Goal: Communication & Community: Participate in discussion

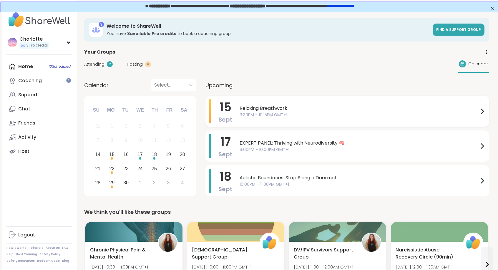
click at [273, 108] on span "Relaxing Breathwork" at bounding box center [359, 108] width 239 height 7
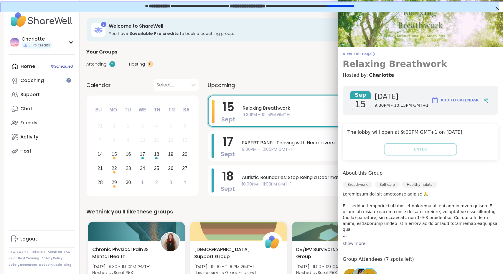
click at [360, 53] on span "View Full Page" at bounding box center [419, 54] width 155 height 5
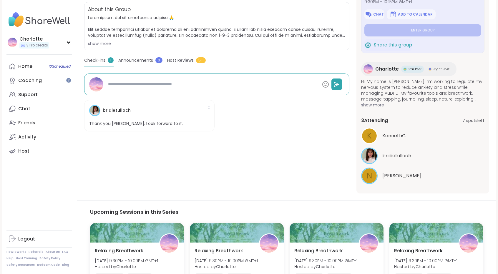
scroll to position [122, 0]
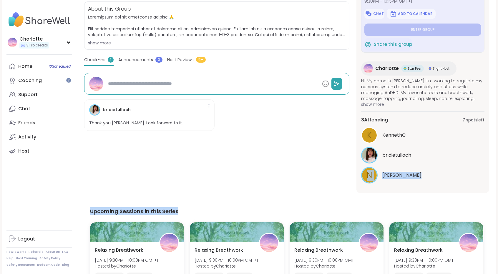
drag, startPoint x: 497, startPoint y: 162, endPoint x: 497, endPoint y: 202, distance: 39.7
click at [497, 202] on div "CharIotte 3 Pro credits CharIotte 3 Pro credits Profile Membership Settings Hel…" at bounding box center [249, 107] width 498 height 459
click at [475, 214] on h3 "Upcoming Sessions in this Series" at bounding box center [286, 212] width 393 height 8
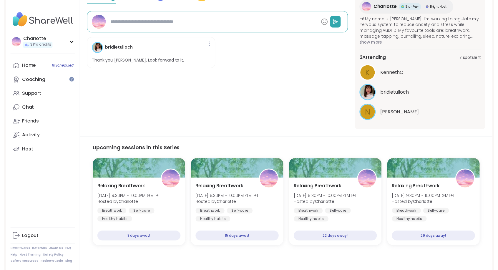
scroll to position [0, 0]
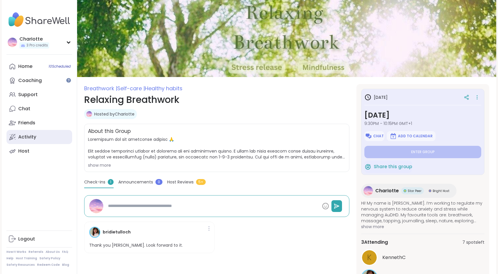
click at [19, 132] on link "Activity" at bounding box center [39, 137] width 66 height 14
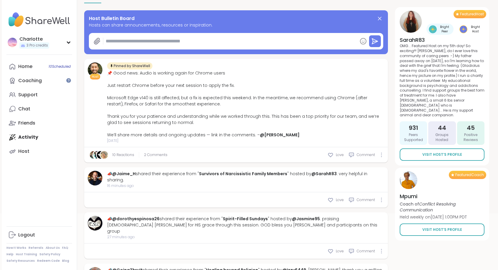
scroll to position [82, 0]
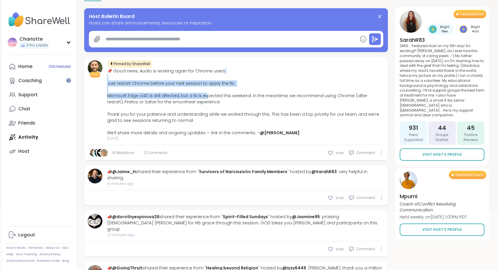
drag, startPoint x: 222, startPoint y: 67, endPoint x: 205, endPoint y: 95, distance: 33.0
click at [205, 95] on div "Pinned by ShareWell 📌 Good news: Audio is working again for Chrome users Just r…" at bounding box center [245, 100] width 277 height 81
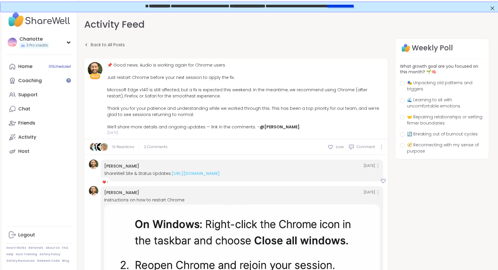
click at [150, 150] on div "10 Reactions 2 Comments Love Comment" at bounding box center [236, 147] width 304 height 16
click at [153, 146] on span "2 Comments" at bounding box center [156, 146] width 24 height 5
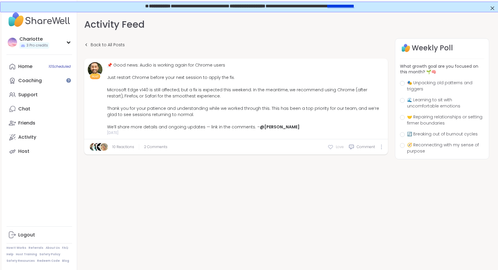
click at [337, 148] on span "Love" at bounding box center [340, 146] width 8 height 5
click at [155, 144] on span "2 Comments" at bounding box center [155, 146] width 24 height 5
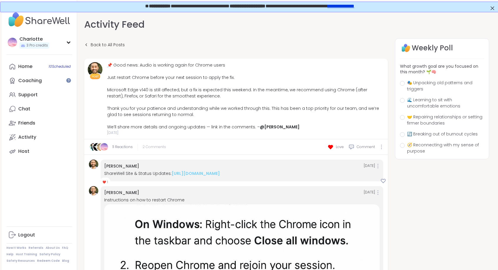
click at [155, 144] on span "2 Comments" at bounding box center [155, 146] width 24 height 5
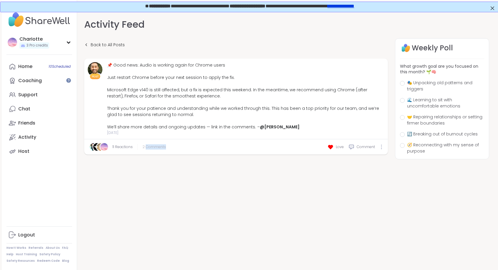
click at [155, 144] on span "2 Comments" at bounding box center [155, 146] width 24 height 5
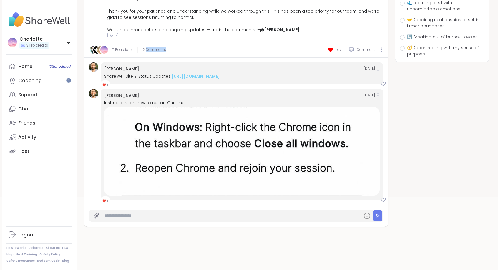
scroll to position [116, 0]
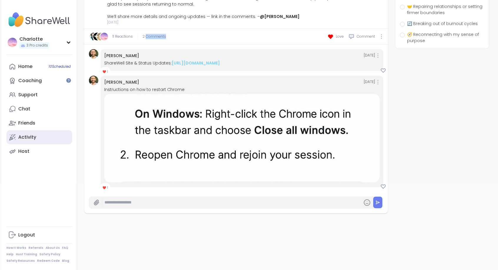
click at [31, 138] on div "Activity" at bounding box center [27, 137] width 18 height 6
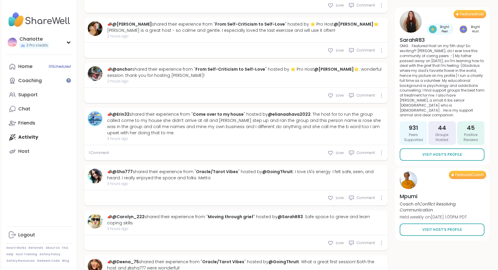
scroll to position [823, 0]
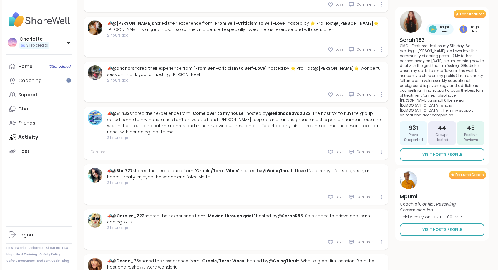
click at [101, 149] on span "1 Comment" at bounding box center [99, 151] width 20 height 5
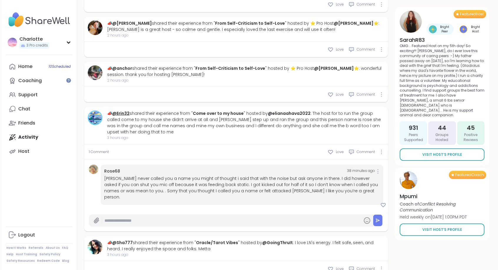
click at [123, 110] on link "@Erin32" at bounding box center [120, 113] width 17 height 6
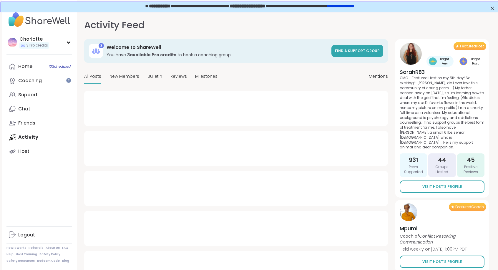
type textarea "*"
